Goal: Task Accomplishment & Management: Manage account settings

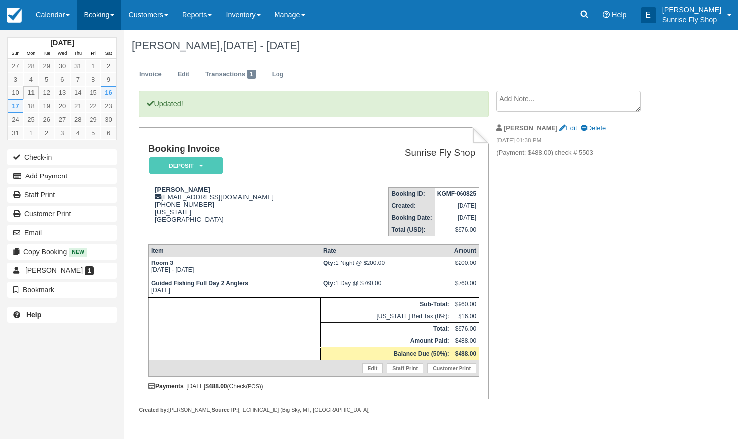
click at [103, 12] on link "Booking" at bounding box center [99, 15] width 45 height 30
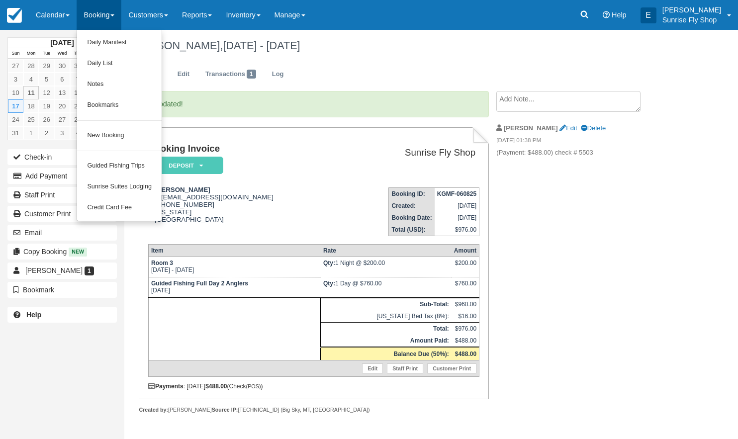
click at [108, 131] on link "New Booking" at bounding box center [119, 135] width 85 height 21
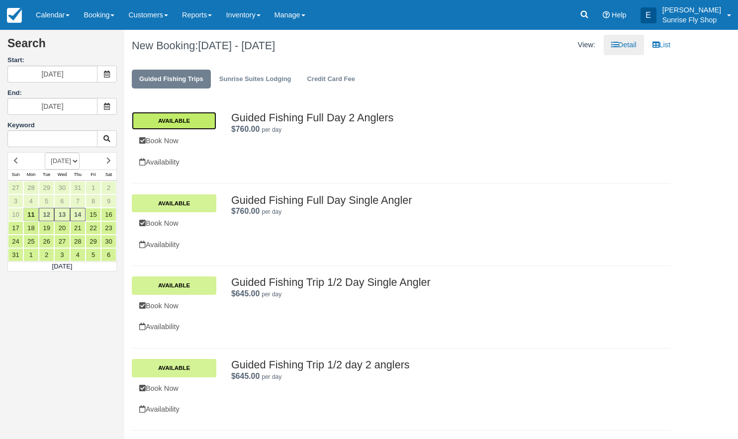
click at [179, 120] on link "Available" at bounding box center [174, 121] width 85 height 18
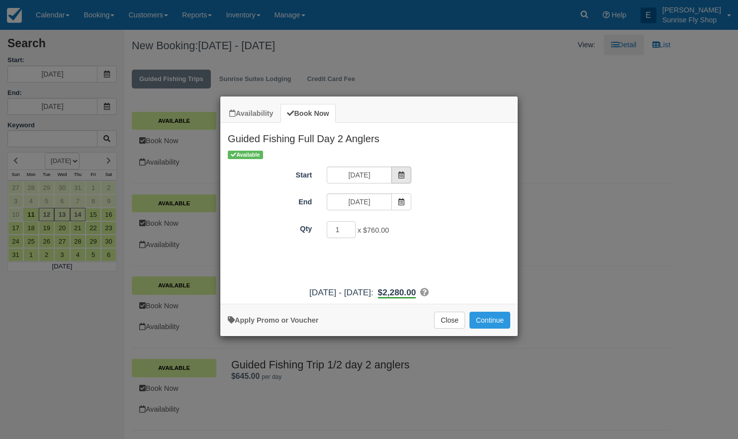
click at [405, 174] on span "Item Modal" at bounding box center [401, 175] width 20 height 17
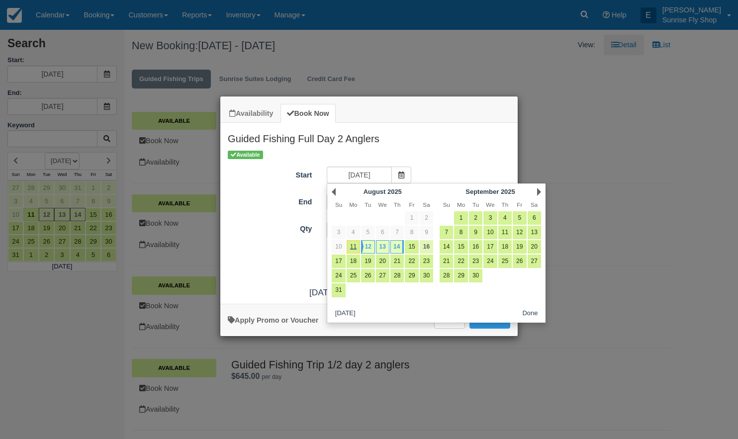
click at [425, 245] on link "16" at bounding box center [426, 246] width 13 height 13
type input "08/16/25"
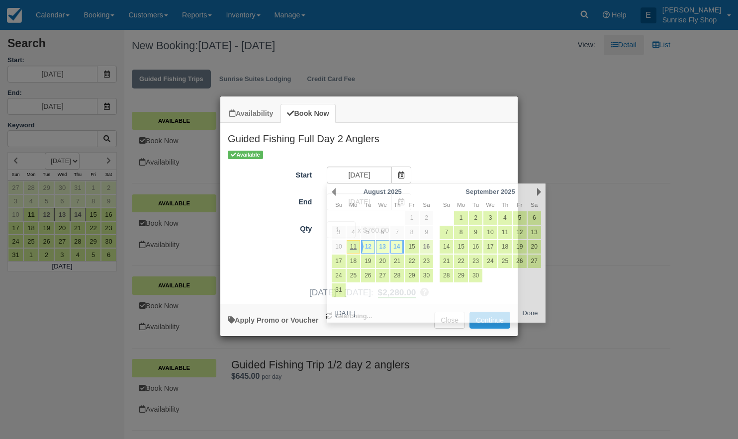
type input "08/16/25"
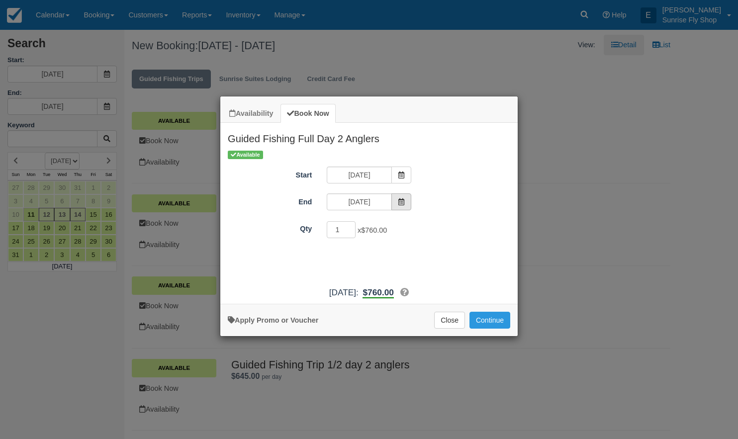
click at [407, 204] on span "Item Modal" at bounding box center [401, 201] width 20 height 17
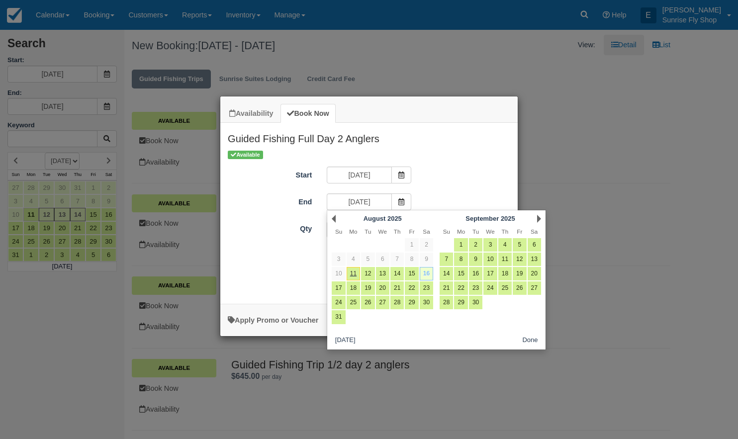
click at [426, 274] on link "16" at bounding box center [426, 273] width 13 height 13
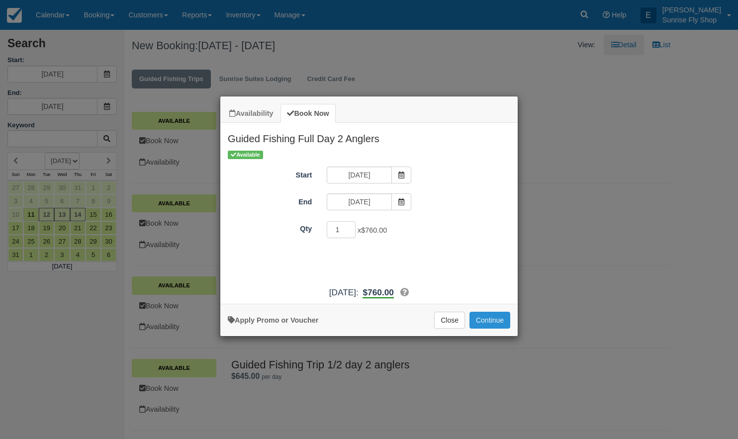
click at [486, 326] on button "Continue" at bounding box center [489, 320] width 41 height 17
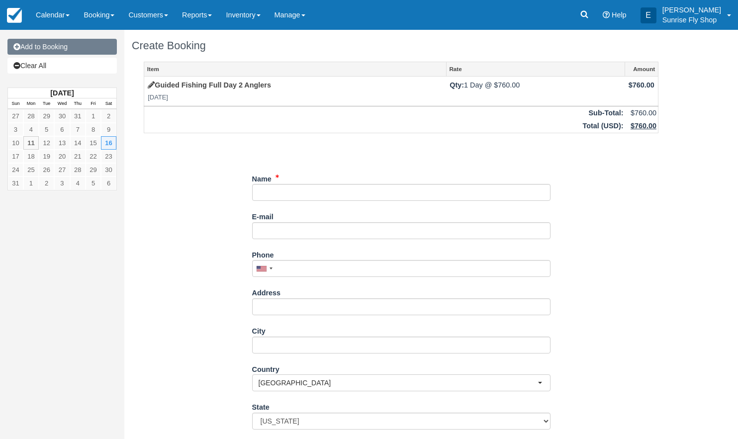
click at [58, 47] on link "Add to Booking" at bounding box center [61, 47] width 109 height 16
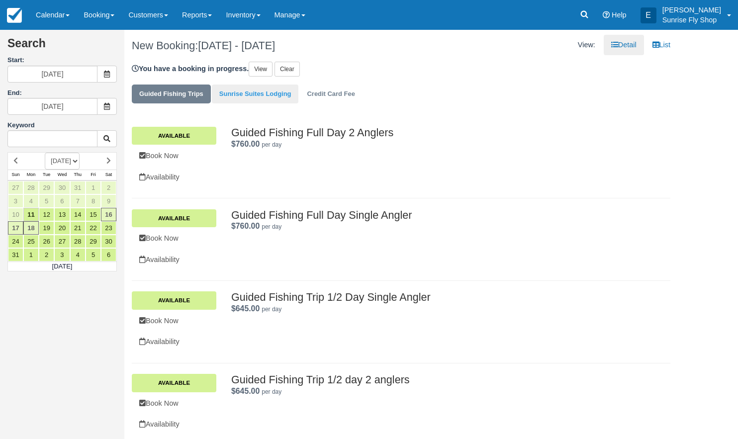
click at [264, 98] on link "Sunrise Suites Lodging" at bounding box center [255, 94] width 87 height 19
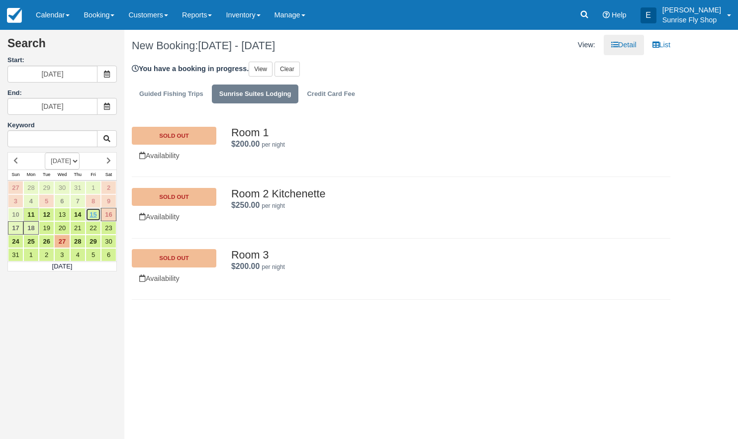
click at [96, 215] on link "15" at bounding box center [93, 214] width 15 height 13
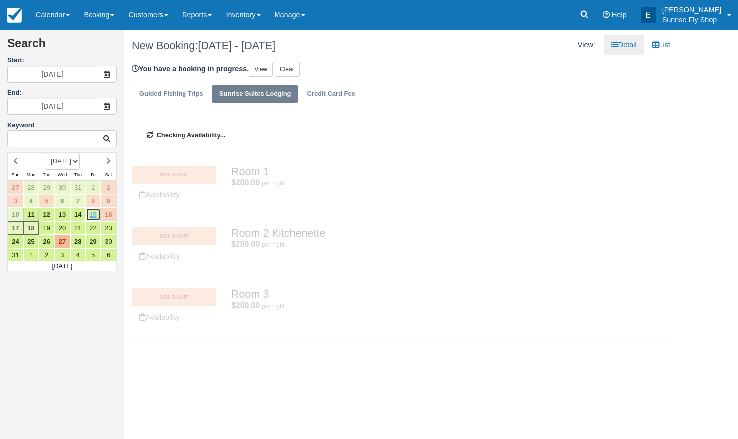
type input "[DATE]"
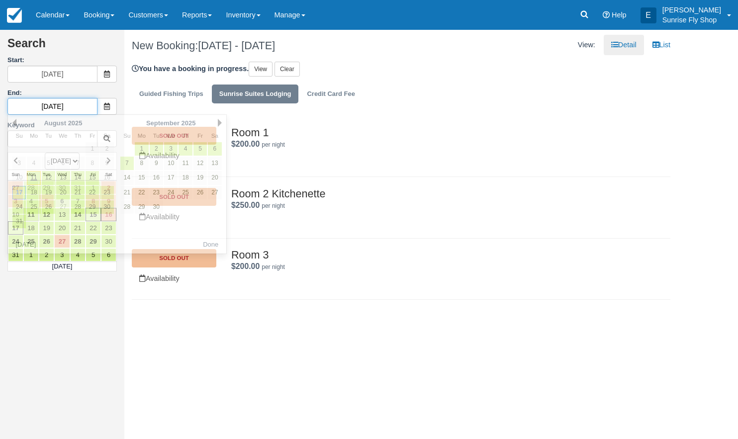
click at [84, 105] on input "08/17/25" at bounding box center [52, 106] width 90 height 17
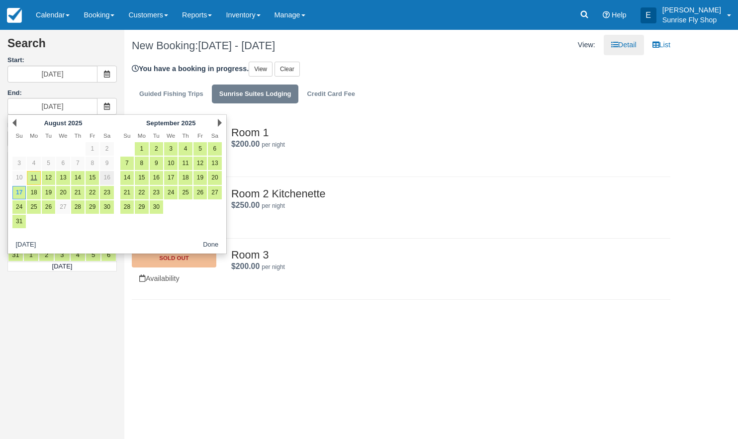
click at [110, 175] on link "16" at bounding box center [106, 177] width 13 height 13
type input "[DATE]"
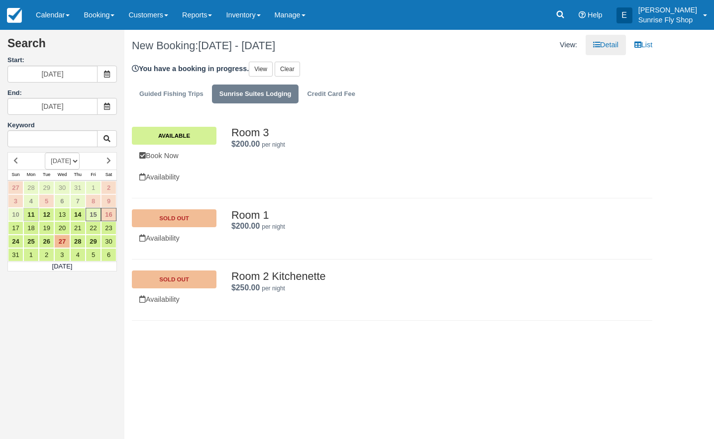
click at [374, 199] on div "Room 1 $200.00 per night . SOLD OUT Availability Room 1 . $200.00 per night ." at bounding box center [392, 228] width 520 height 61
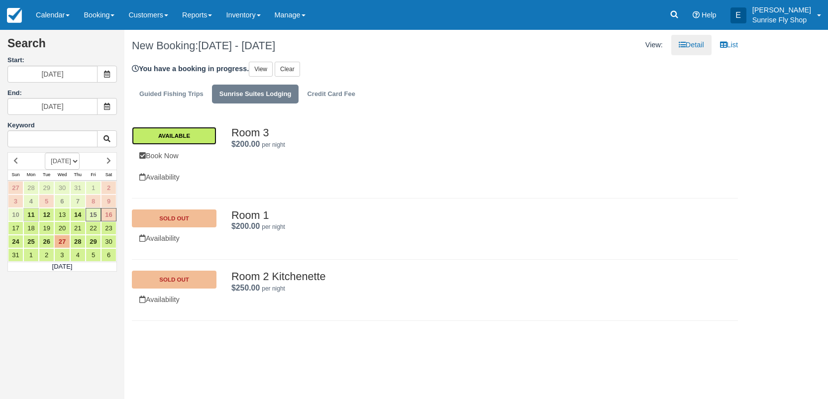
click at [169, 134] on link "Available" at bounding box center [174, 136] width 85 height 18
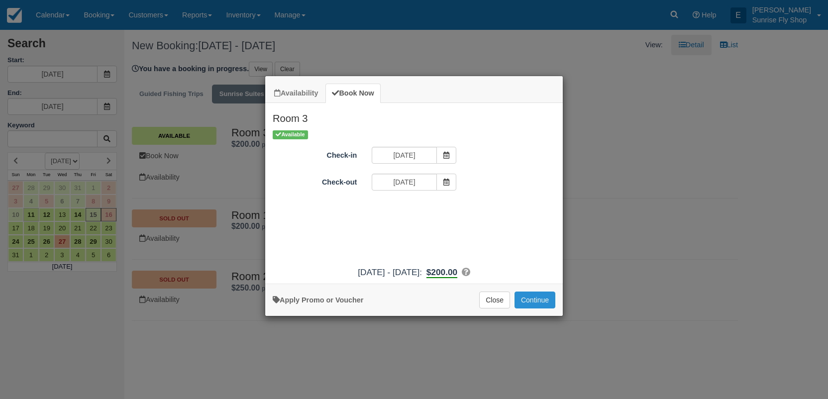
click at [531, 308] on button "Continue" at bounding box center [534, 299] width 41 height 17
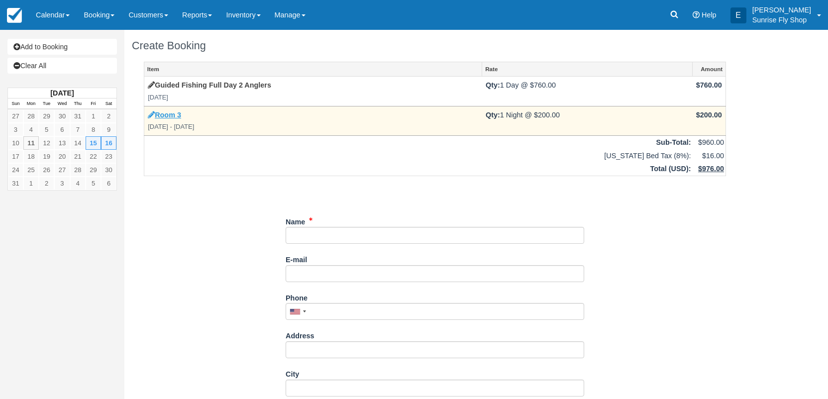
click at [171, 111] on link "Room 3" at bounding box center [164, 115] width 33 height 8
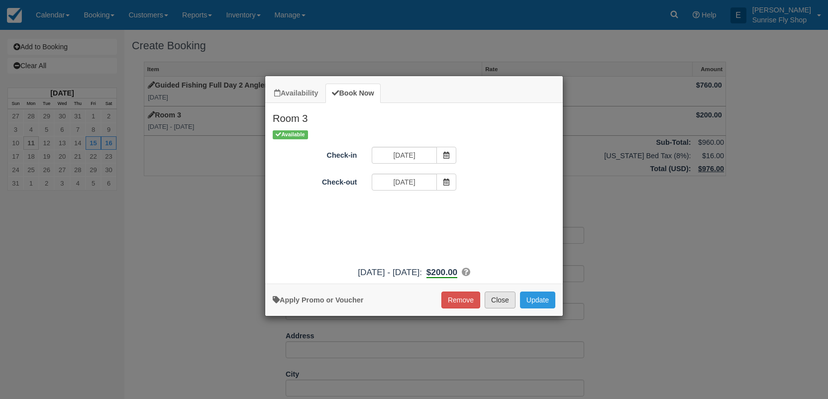
click at [496, 306] on button "Close" at bounding box center [499, 299] width 31 height 17
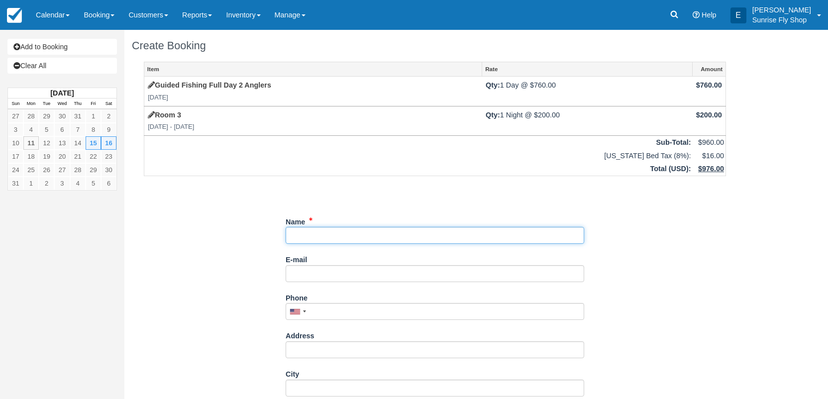
click at [320, 232] on input "Name" at bounding box center [434, 235] width 298 height 17
type input "Ed Mineau"
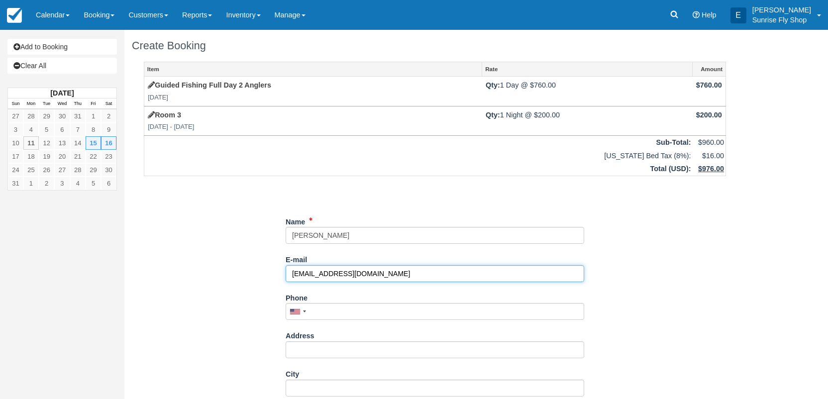
scroll to position [9, 0]
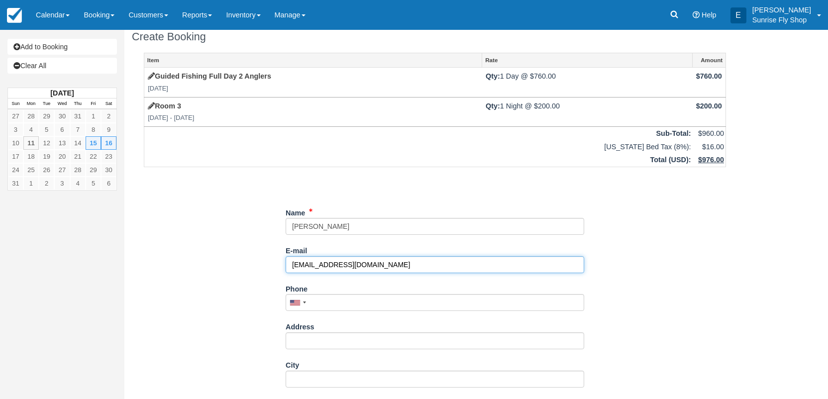
type input "emineau@comcast.net"
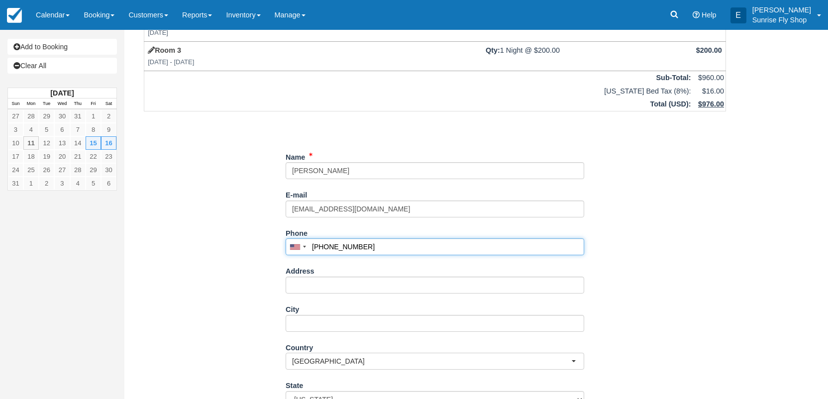
scroll to position [118, 0]
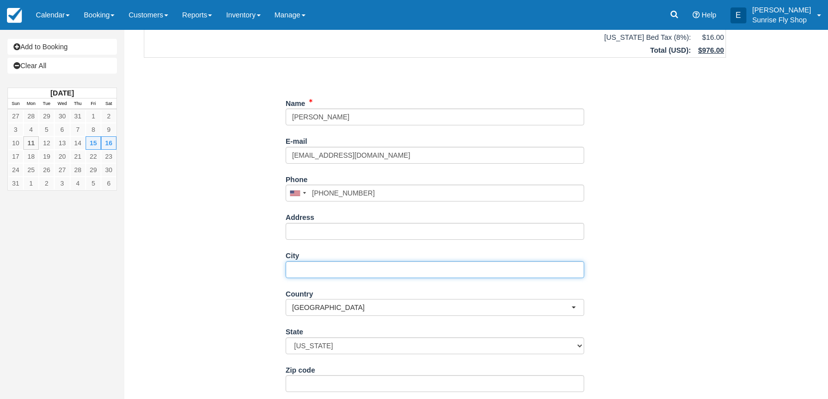
type input "(801) 597-3037"
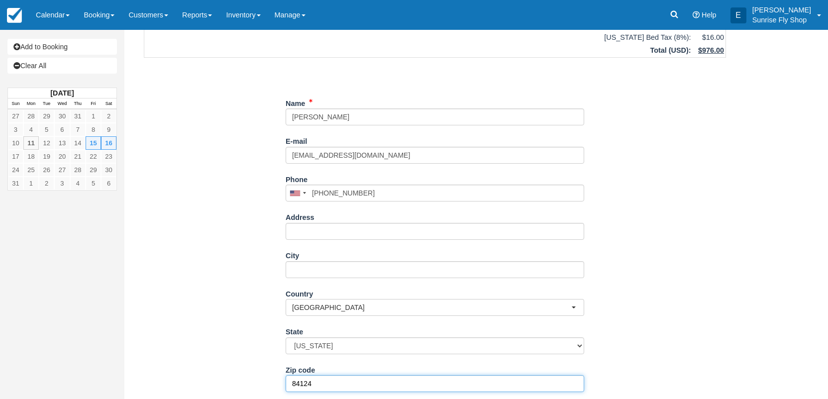
type input "84124"
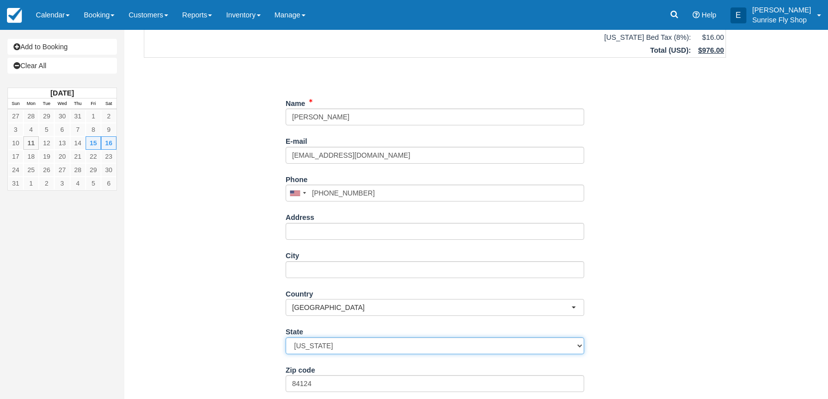
select select "UT"
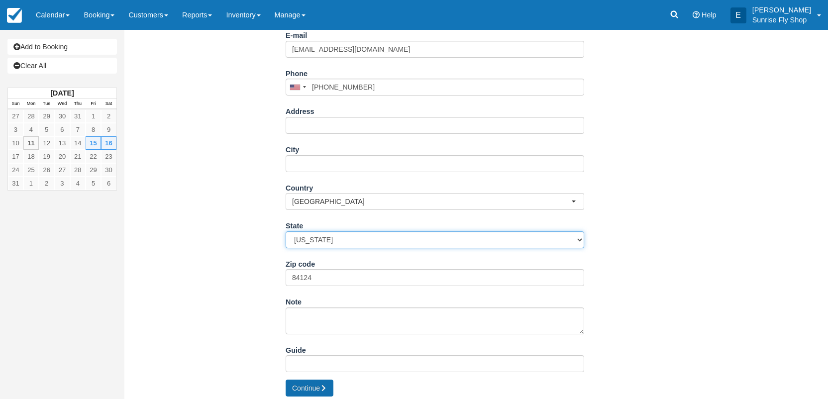
scroll to position [224, 0]
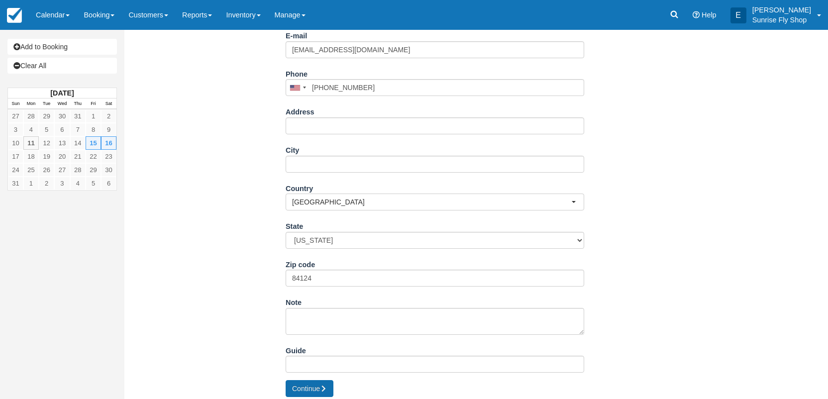
click at [297, 381] on button "Continue" at bounding box center [309, 388] width 48 height 17
type input "[PHONE_NUMBER]"
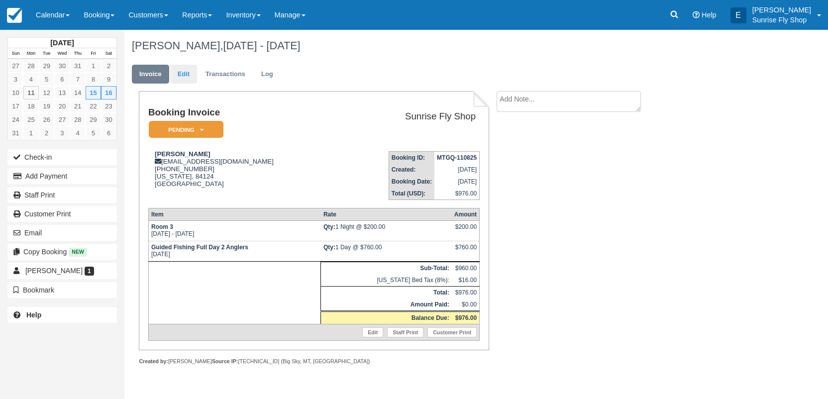
click at [184, 77] on link "Edit" at bounding box center [183, 74] width 27 height 19
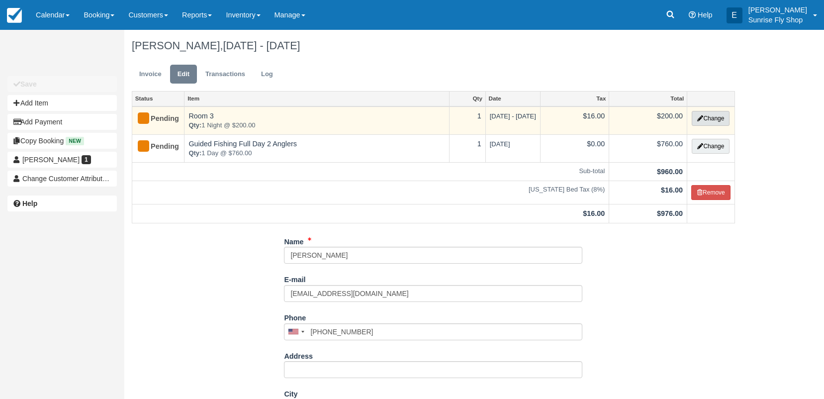
click at [702, 119] on button "Change" at bounding box center [711, 118] width 38 height 15
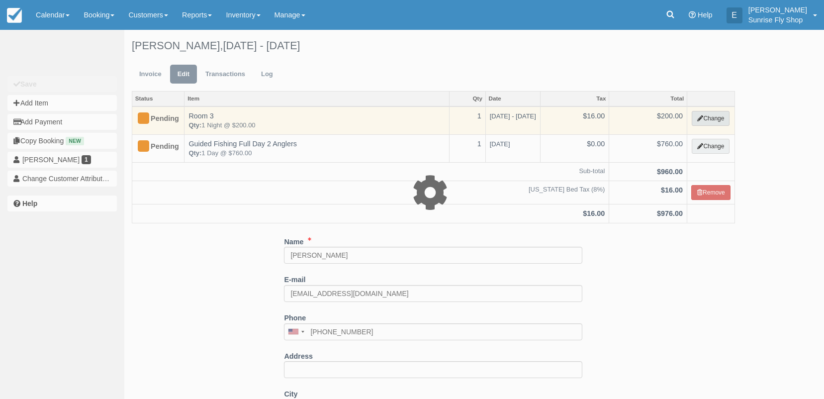
select select "1"
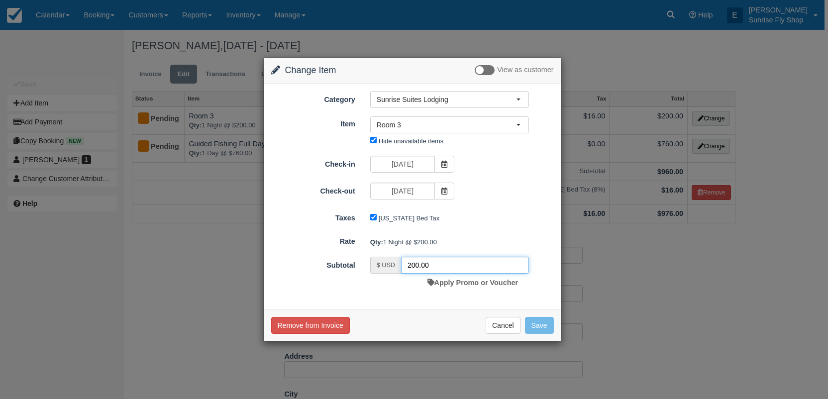
click at [442, 262] on input "200.00" at bounding box center [465, 265] width 128 height 17
type input "135"
click at [542, 323] on button "Save" at bounding box center [539, 325] width 29 height 17
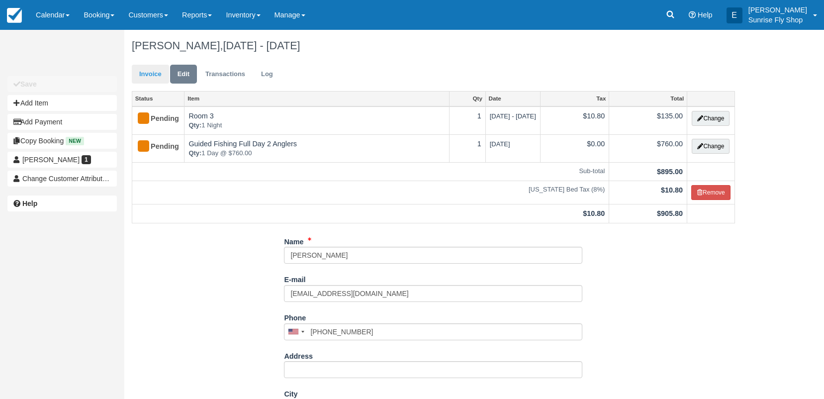
click at [144, 72] on link "Invoice" at bounding box center [150, 74] width 37 height 19
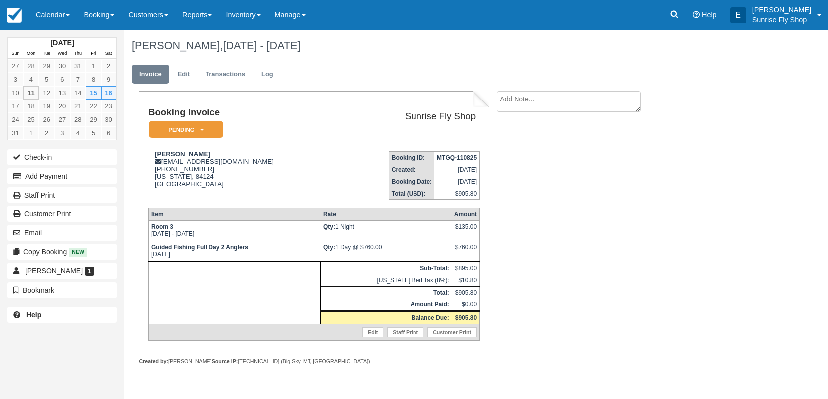
click at [191, 131] on em "Pending" at bounding box center [186, 129] width 75 height 17
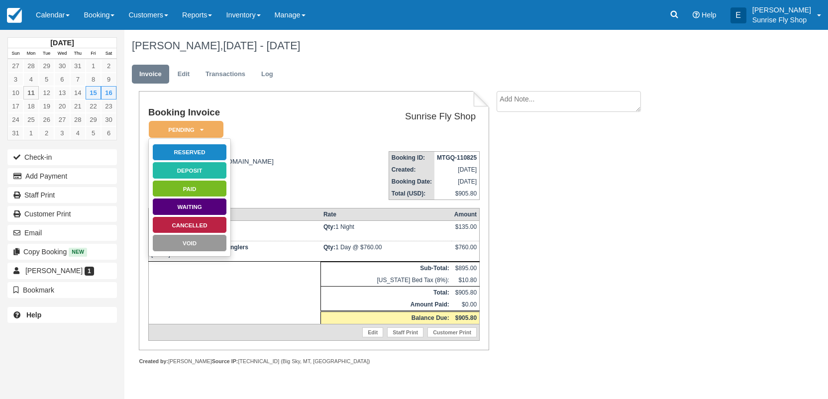
click at [194, 151] on link "Reserved" at bounding box center [189, 152] width 75 height 17
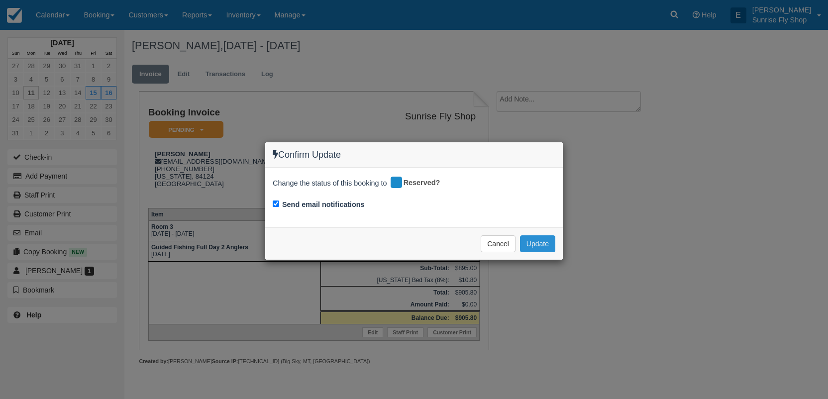
click at [539, 244] on button "Update" at bounding box center [537, 243] width 35 height 17
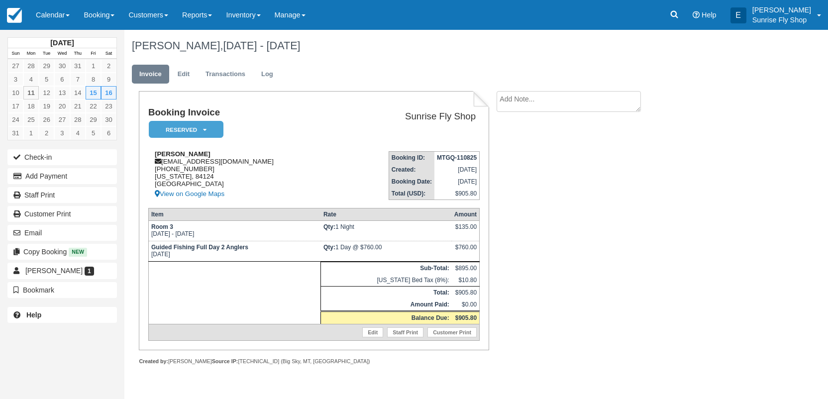
drag, startPoint x: 205, startPoint y: 169, endPoint x: 156, endPoint y: 170, distance: 49.8
click at [156, 170] on div "Ed Mineau emineau@comcast.net 1 (801) 597-3037 Utah, 84124 United States View o…" at bounding box center [243, 175] width 191 height 50
copy div "1 (801) 597-3037"
click at [223, 173] on div "Ed Mineau emineau@comcast.net 1 (801) 597-3037 Utah, 84124 United States View o…" at bounding box center [243, 175] width 191 height 50
drag, startPoint x: 233, startPoint y: 162, endPoint x: 164, endPoint y: 163, distance: 69.6
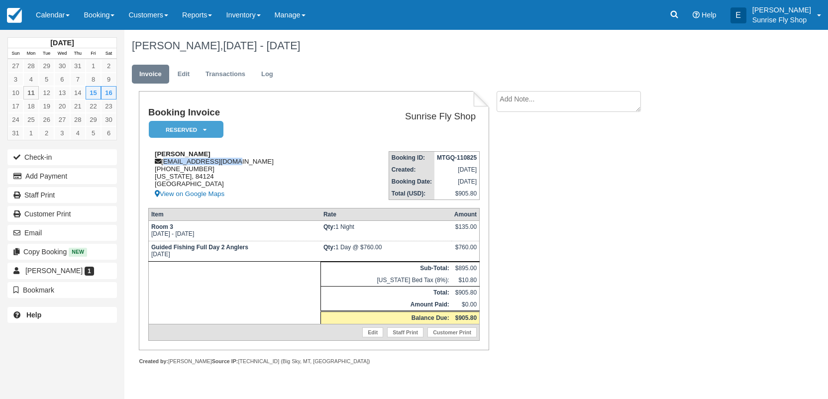
click at [164, 163] on div "Ed Mineau emineau@comcast.net 1 (801) 597-3037 Utah, 84124 United States View o…" at bounding box center [243, 175] width 191 height 50
copy div "[EMAIL_ADDRESS][DOMAIN_NAME]"
click at [181, 70] on link "Edit" at bounding box center [183, 74] width 27 height 19
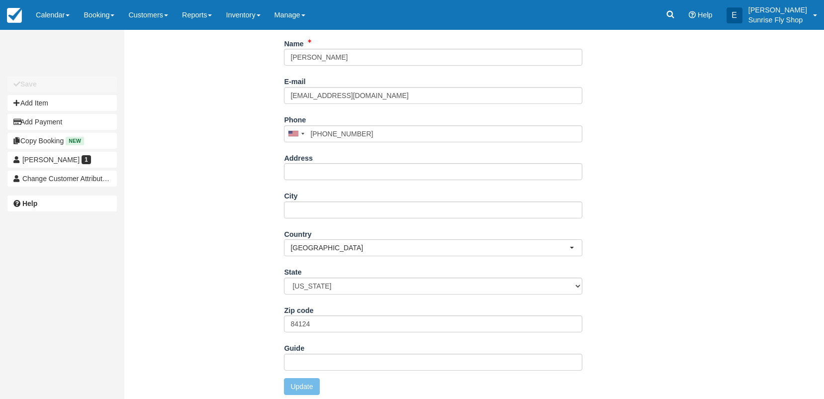
scroll to position [197, 0]
click at [302, 358] on input "Guide" at bounding box center [433, 362] width 298 height 17
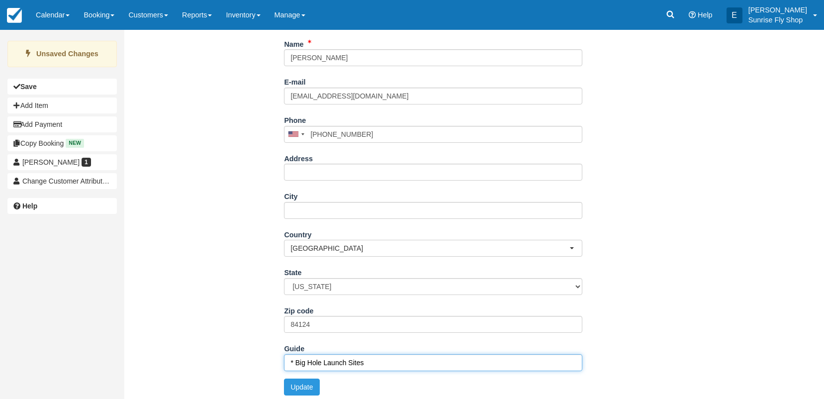
click at [296, 362] on input "* Big Hole Launch Sites" at bounding box center [433, 362] width 298 height 17
click at [403, 361] on input "* BLM Big Hole Launch Sites" at bounding box center [433, 362] width 298 height 17
type input "* BLM Big Hole Launch Sites have a $23.00 launch fee"
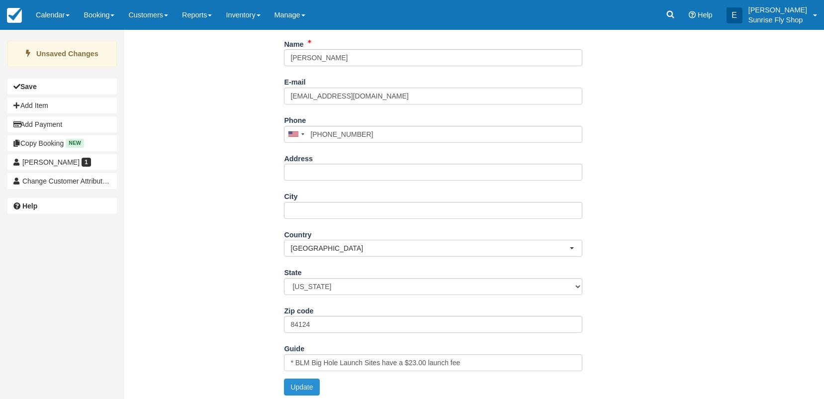
click at [298, 383] on button "Update" at bounding box center [301, 386] width 35 height 17
type input "[PHONE_NUMBER]"
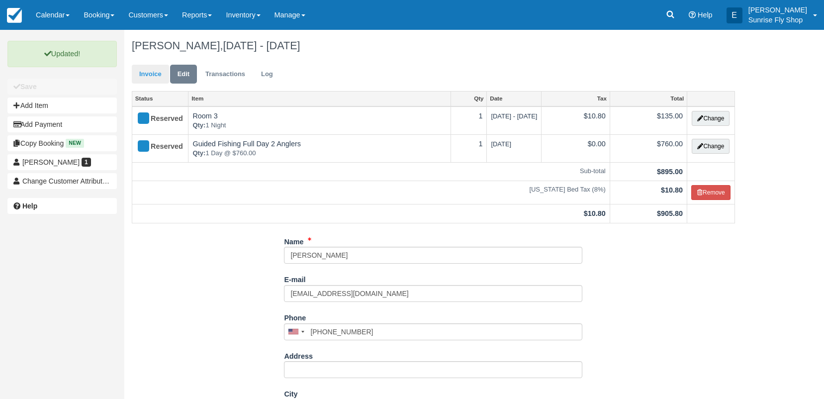
scroll to position [0, 0]
click at [150, 75] on link "Invoice" at bounding box center [150, 74] width 37 height 19
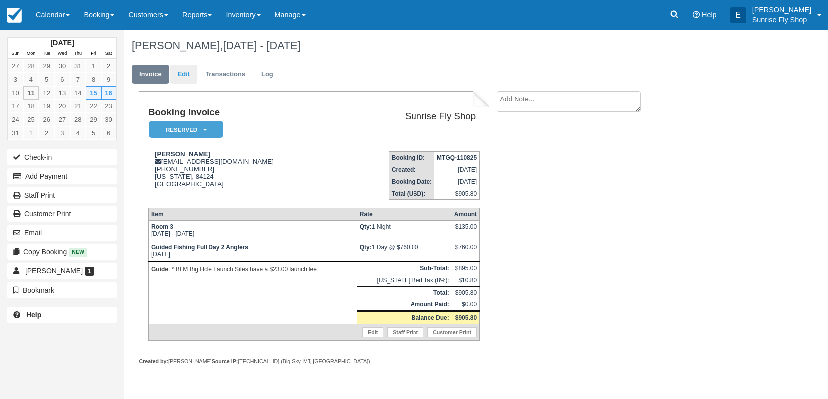
click at [187, 76] on link "Edit" at bounding box center [183, 74] width 27 height 19
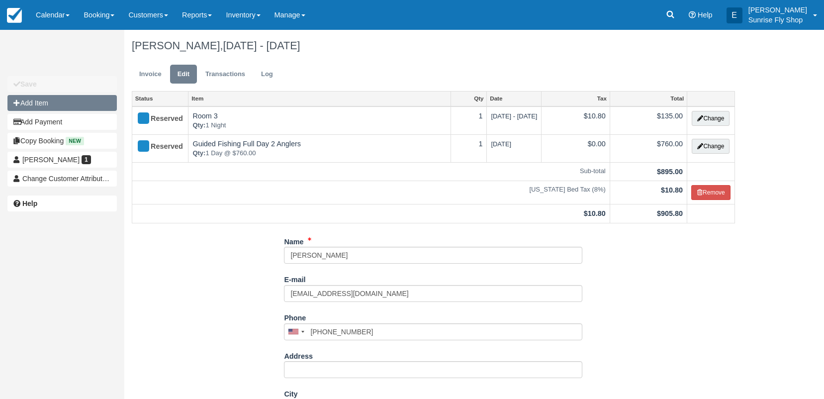
click at [58, 102] on button "Add Item" at bounding box center [61, 103] width 109 height 16
type input "0.00"
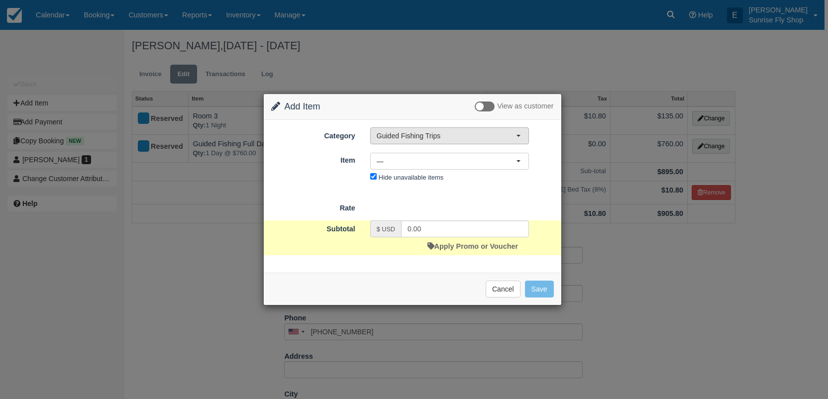
click at [420, 136] on span "Guided Fishing Trips" at bounding box center [445, 136] width 139 height 10
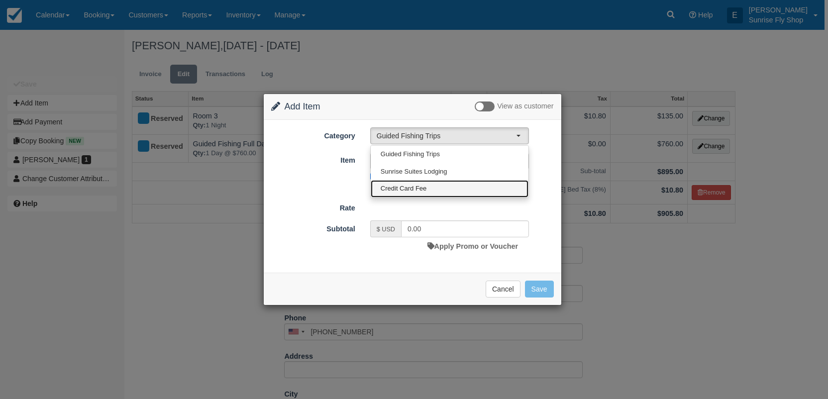
click at [422, 185] on span "Credit Card Fee" at bounding box center [403, 188] width 46 height 9
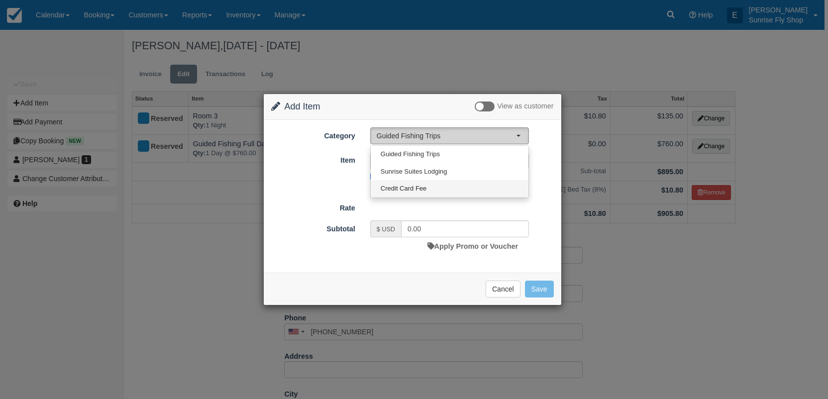
select select "6"
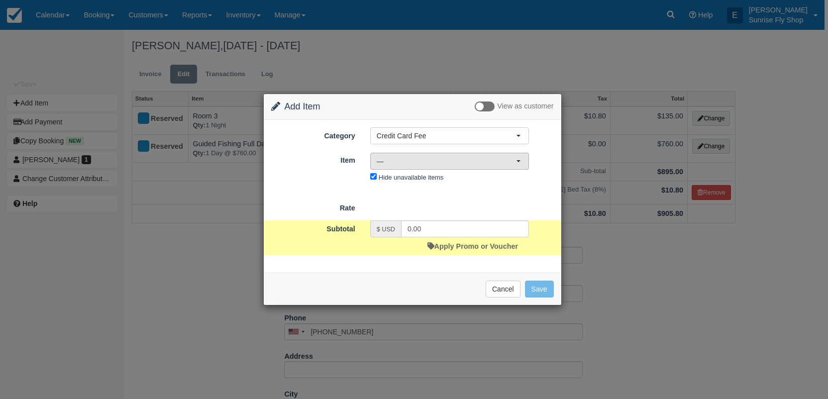
click at [396, 158] on span "—" at bounding box center [445, 161] width 139 height 10
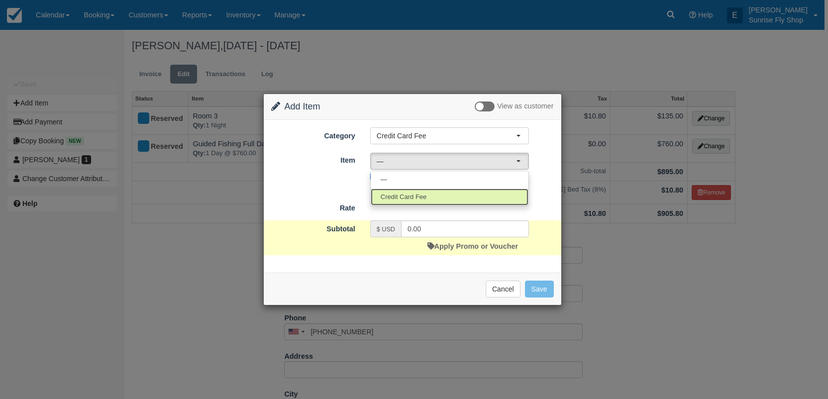
click at [399, 196] on span "Credit Card Fee" at bounding box center [403, 196] width 46 height 9
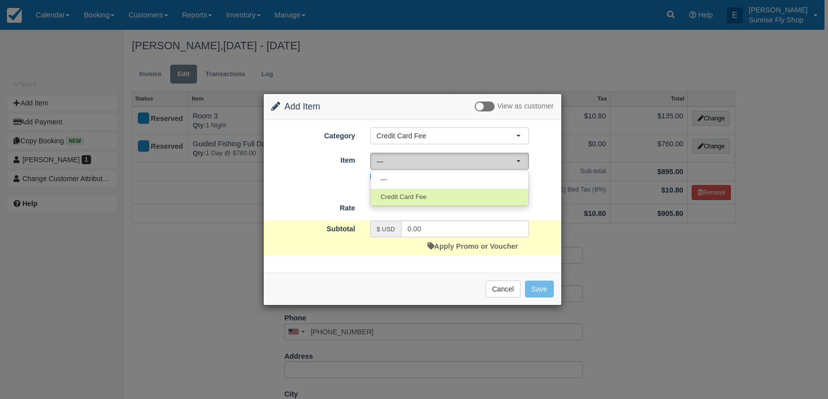
select select "23"
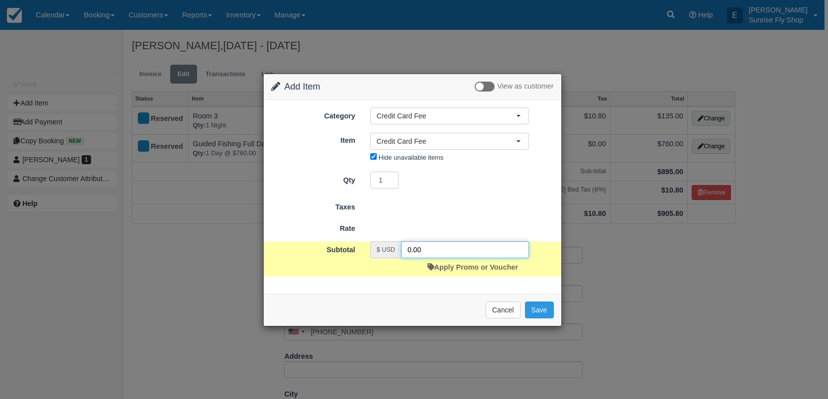
click at [421, 252] on input "0.00" at bounding box center [465, 249] width 128 height 17
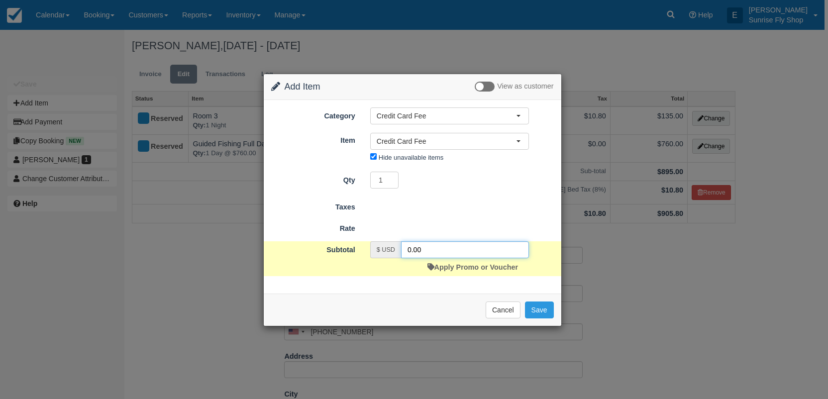
click at [421, 252] on input "0.00" at bounding box center [465, 249] width 128 height 17
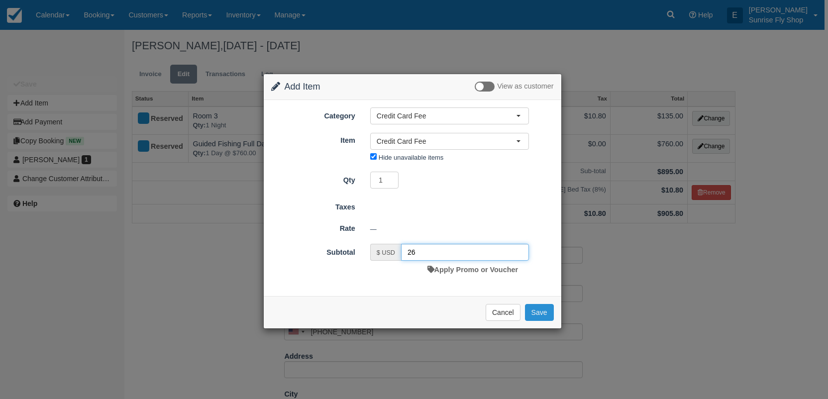
type input "26"
click at [537, 308] on button "Save" at bounding box center [539, 312] width 29 height 17
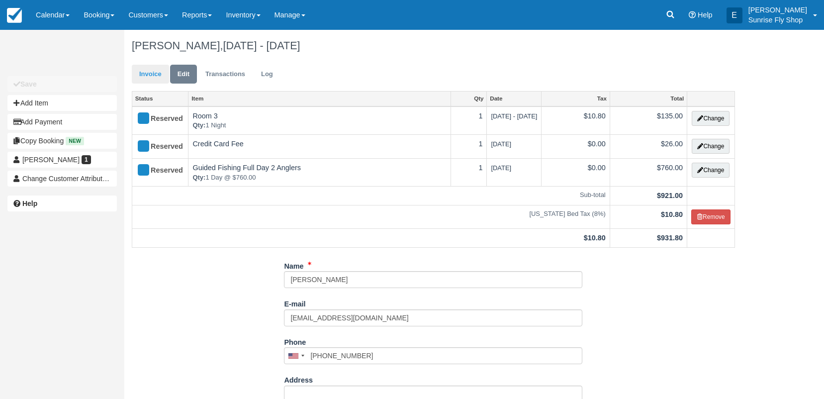
click at [142, 74] on link "Invoice" at bounding box center [150, 74] width 37 height 19
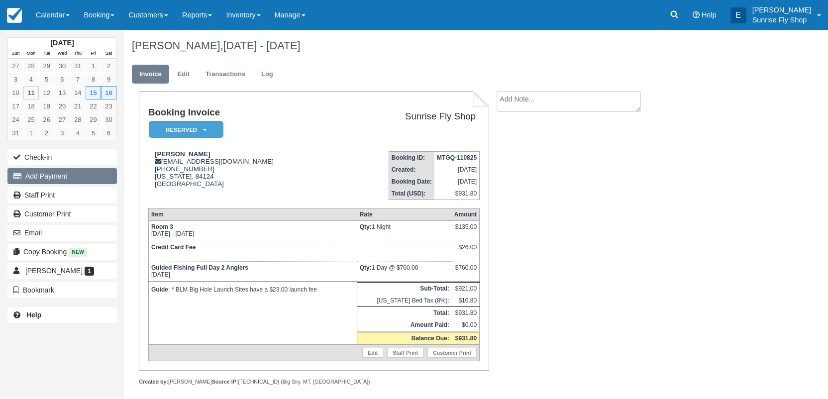
click at [69, 175] on button "Add Payment" at bounding box center [61, 176] width 109 height 16
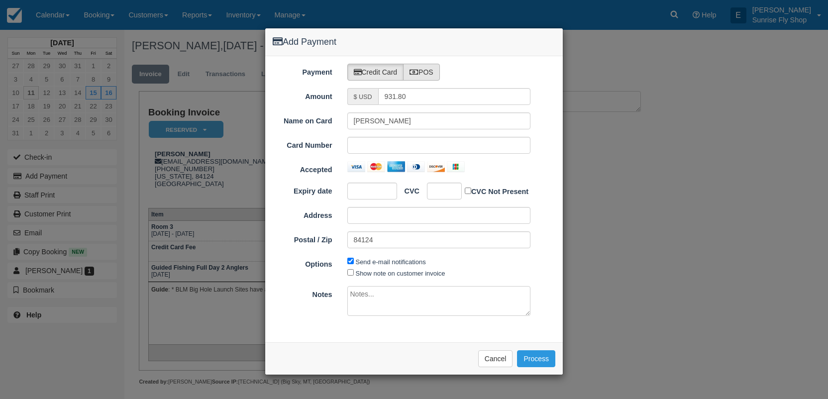
click at [420, 74] on label "POS" at bounding box center [421, 72] width 37 height 17
radio input "true"
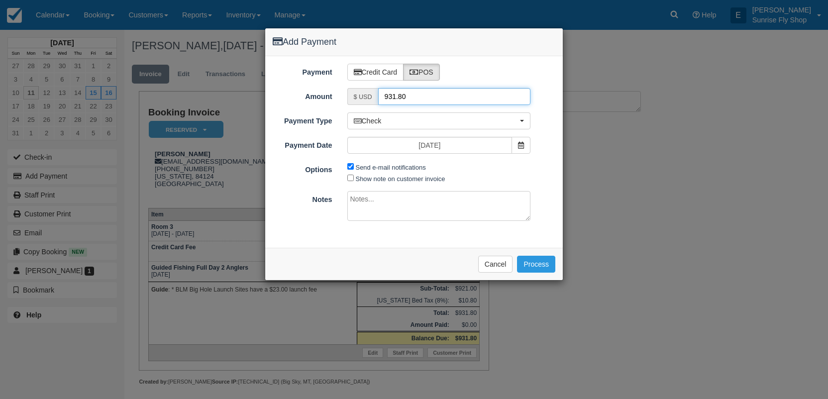
click at [409, 95] on input "931.80" at bounding box center [454, 96] width 153 height 17
type input "465.9"
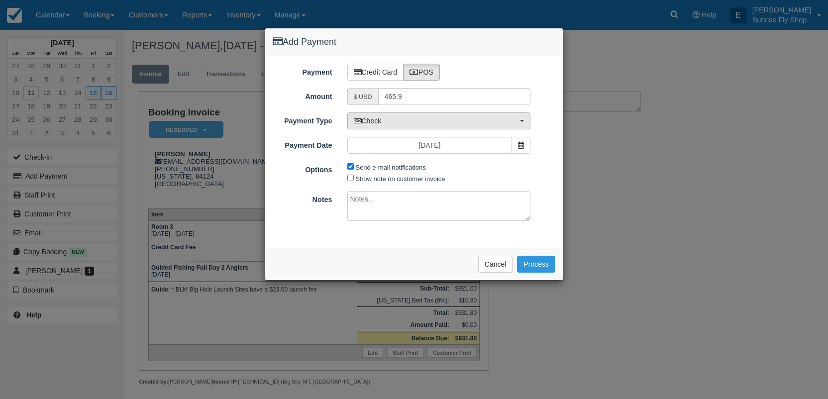
click at [401, 120] on span "Check" at bounding box center [436, 121] width 164 height 10
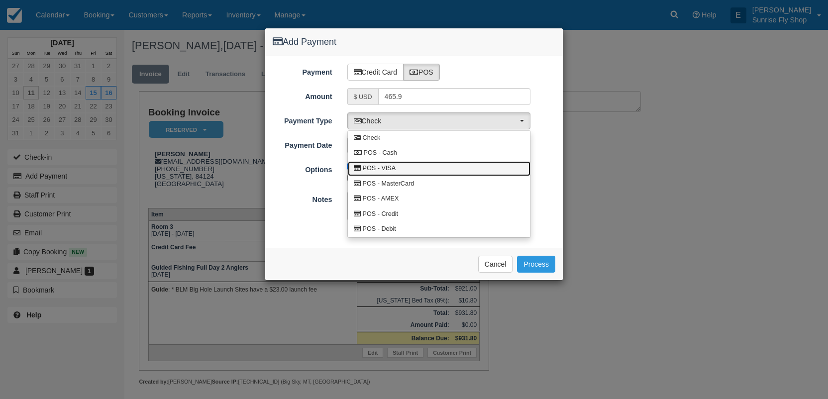
click at [394, 169] on span "POS - VISA" at bounding box center [379, 168] width 33 height 9
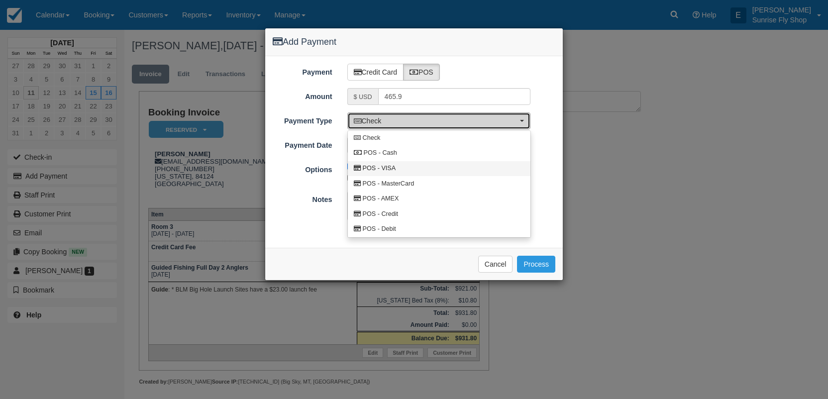
select select "VISA"
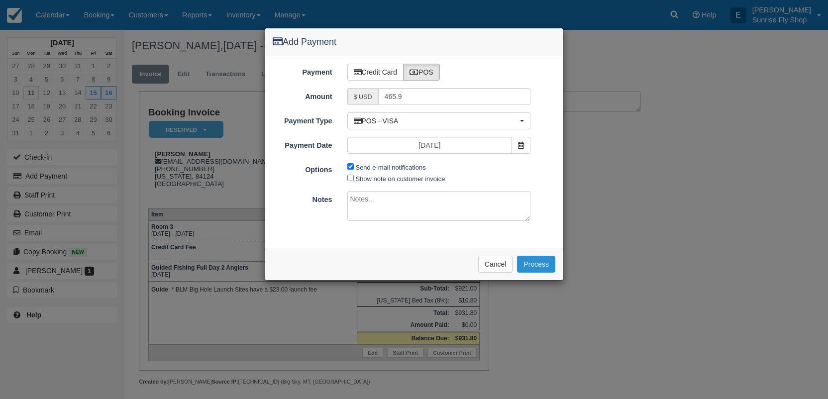
click at [532, 258] on button "Process" at bounding box center [536, 264] width 38 height 17
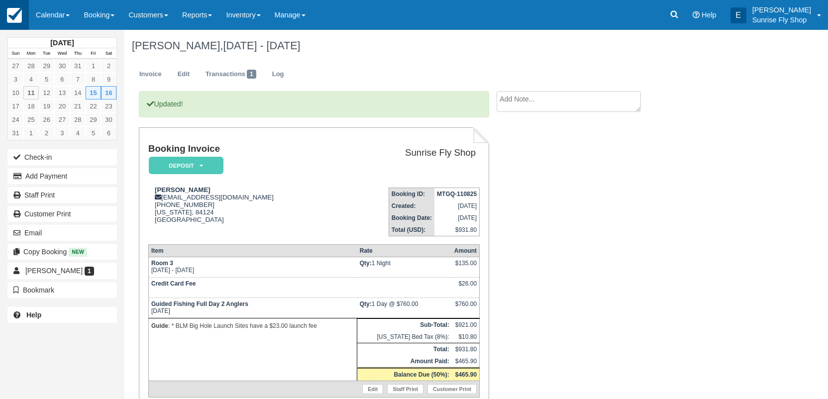
click at [14, 15] on img at bounding box center [14, 15] width 15 height 15
